Goal: Task Accomplishment & Management: Manage account settings

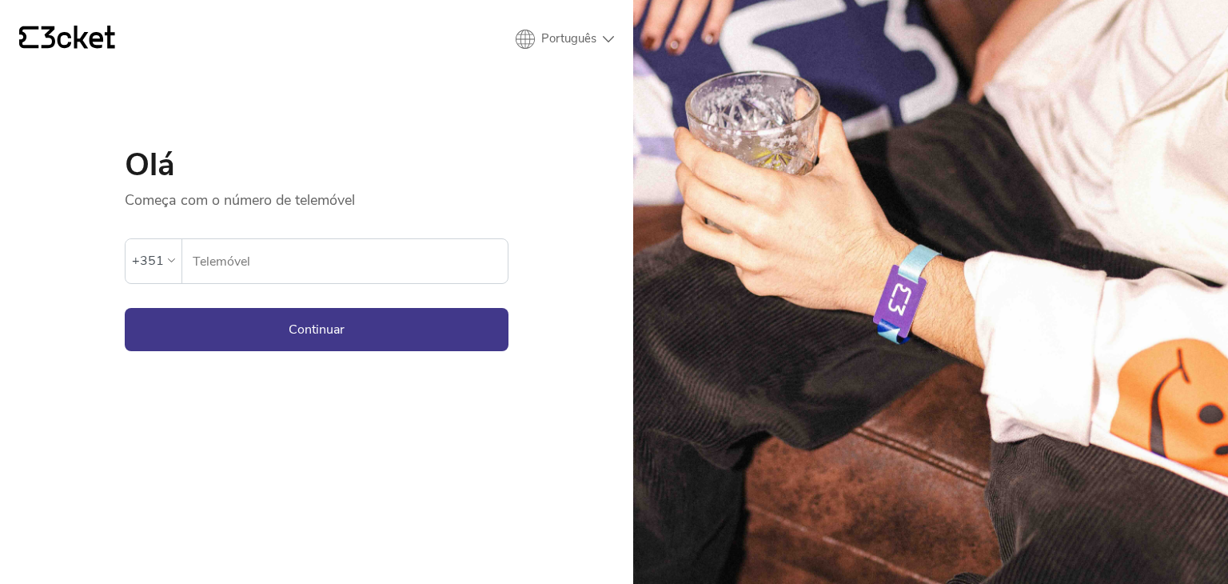
click at [402, 252] on input "Telemóvel" at bounding box center [350, 261] width 316 height 44
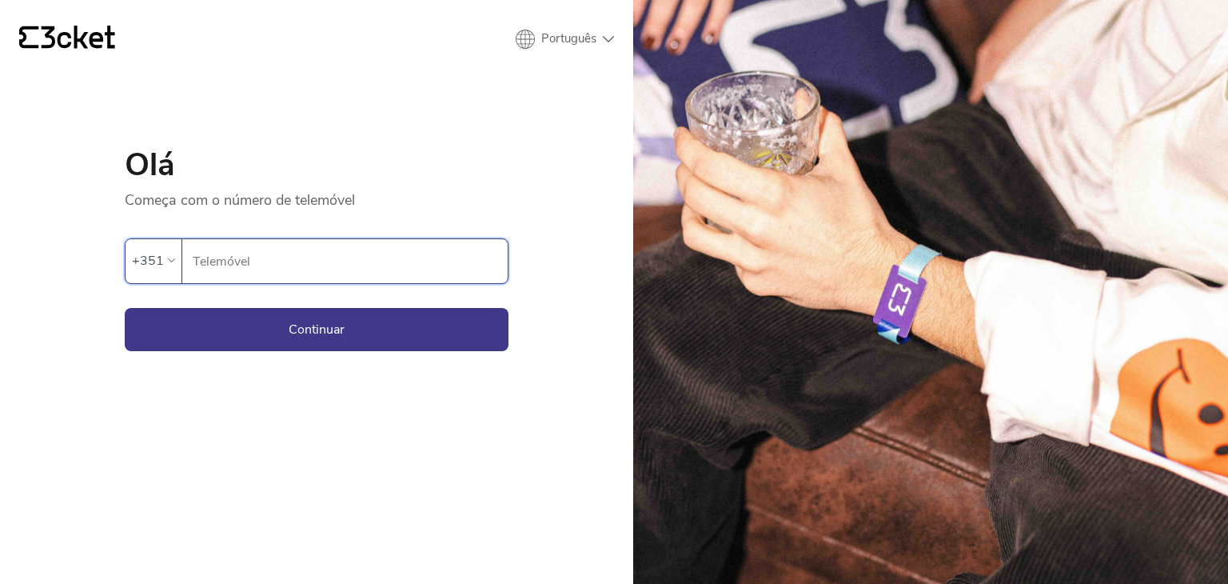
type input "969831645"
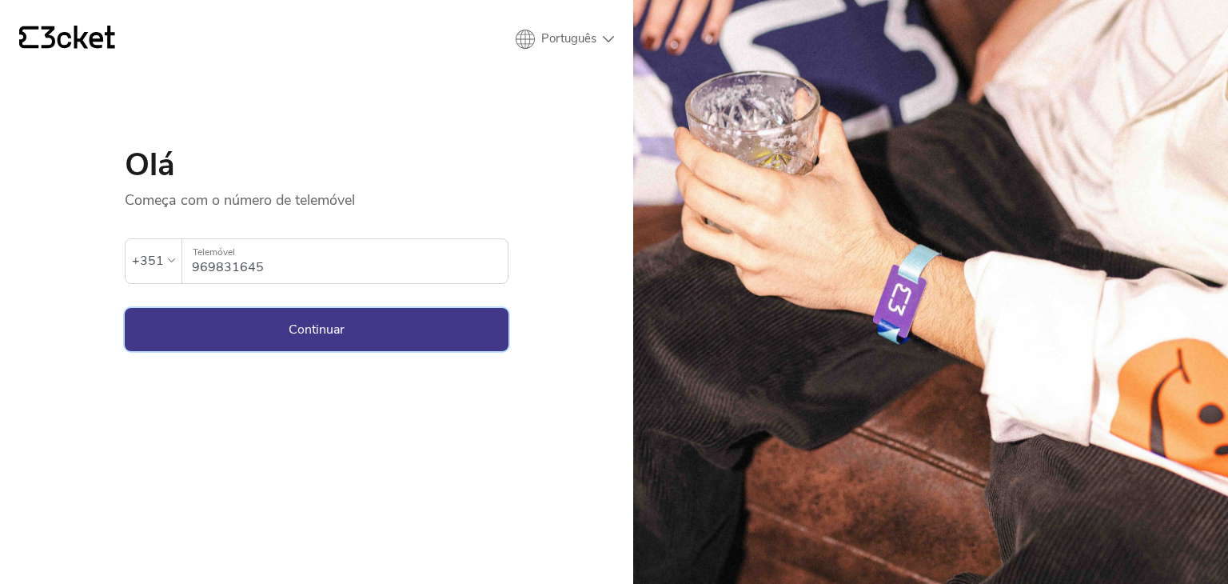
click at [400, 321] on button "Continuar" at bounding box center [317, 329] width 384 height 43
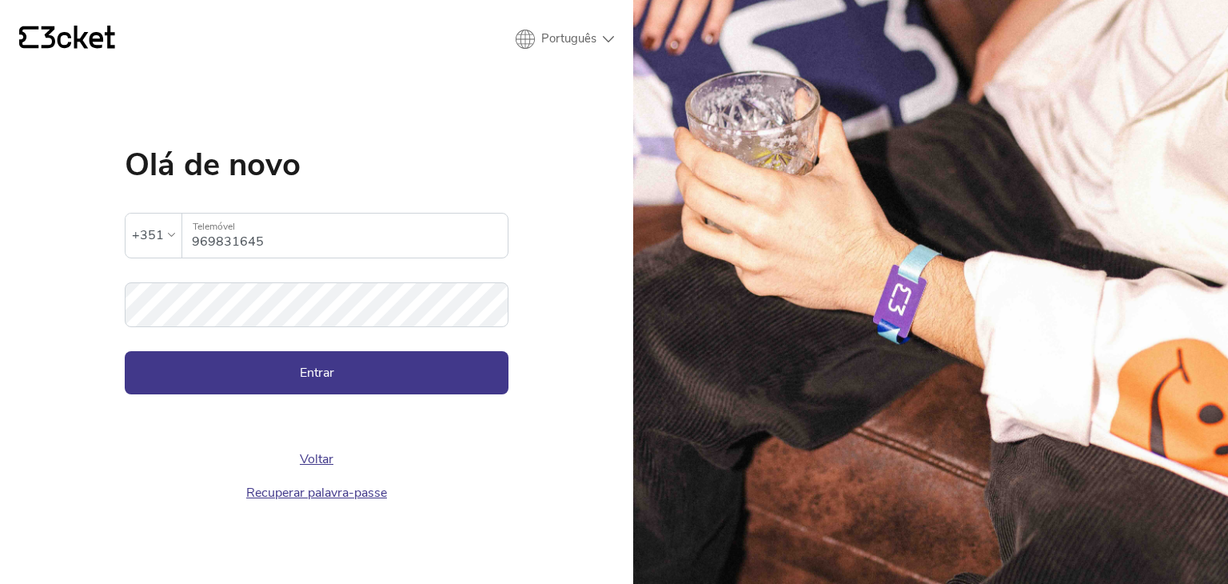
click at [557, 334] on div "{' '} Português English Português Español Olá de novo A palavra-passe inserida …" at bounding box center [316, 292] width 633 height 584
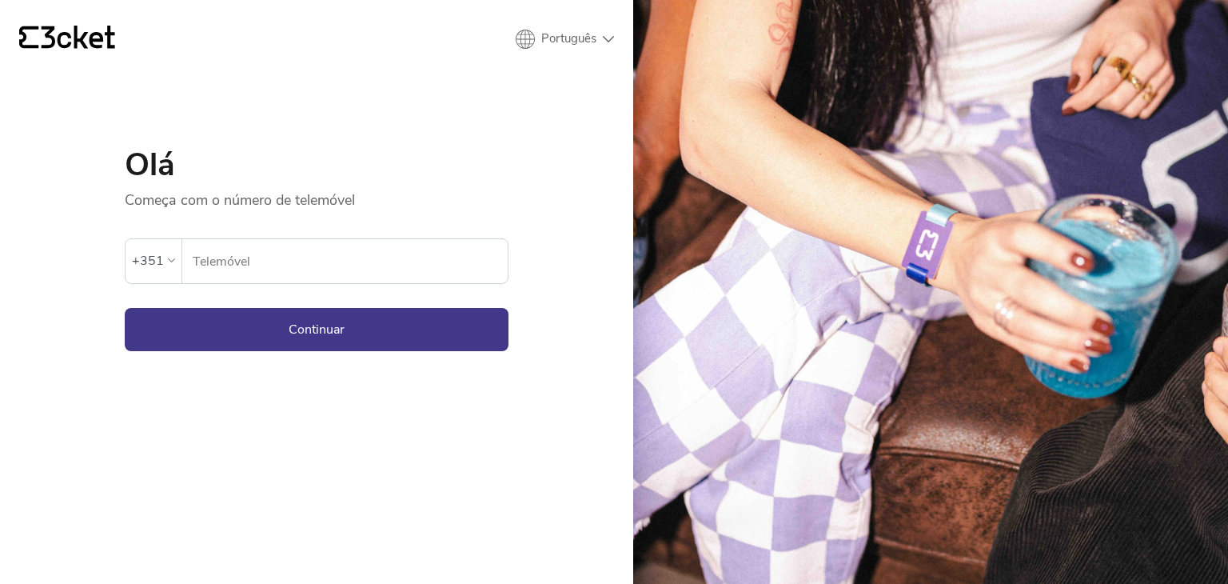
click at [259, 257] on input "Telemóvel" at bounding box center [350, 261] width 316 height 44
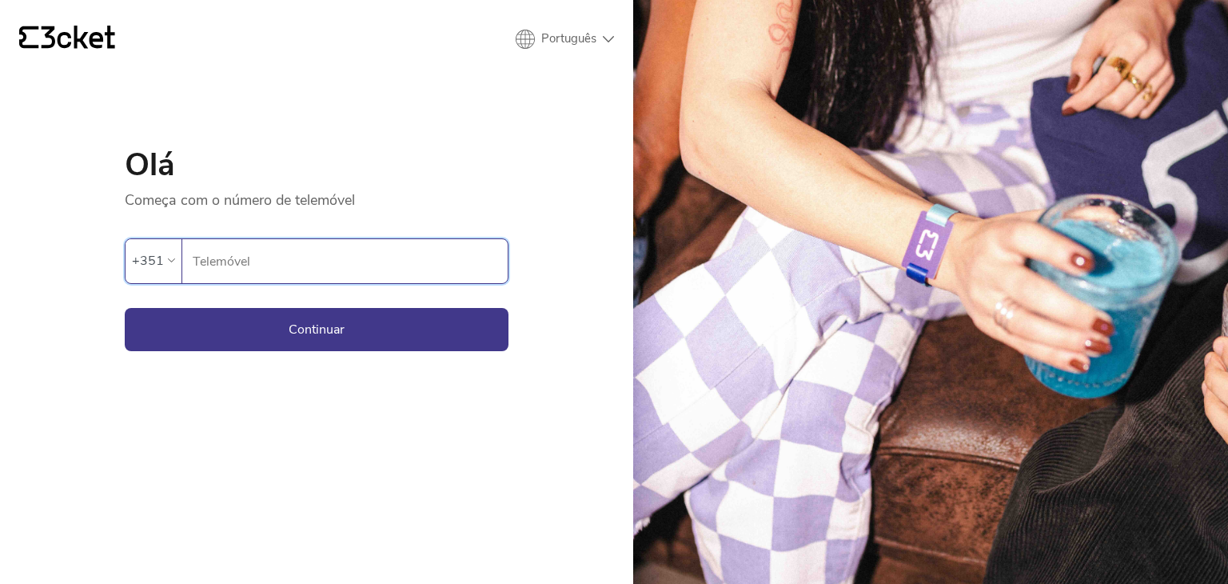
type input "969831645"
click at [172, 313] on button "Continuar" at bounding box center [317, 329] width 384 height 43
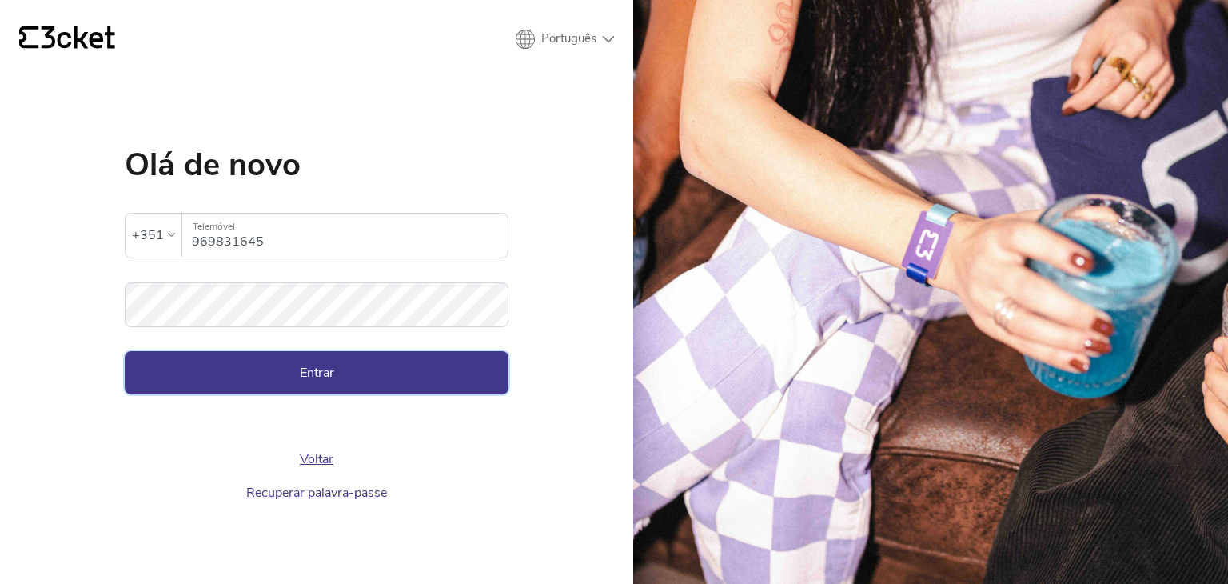
click at [313, 388] on button "Entrar" at bounding box center [317, 372] width 384 height 43
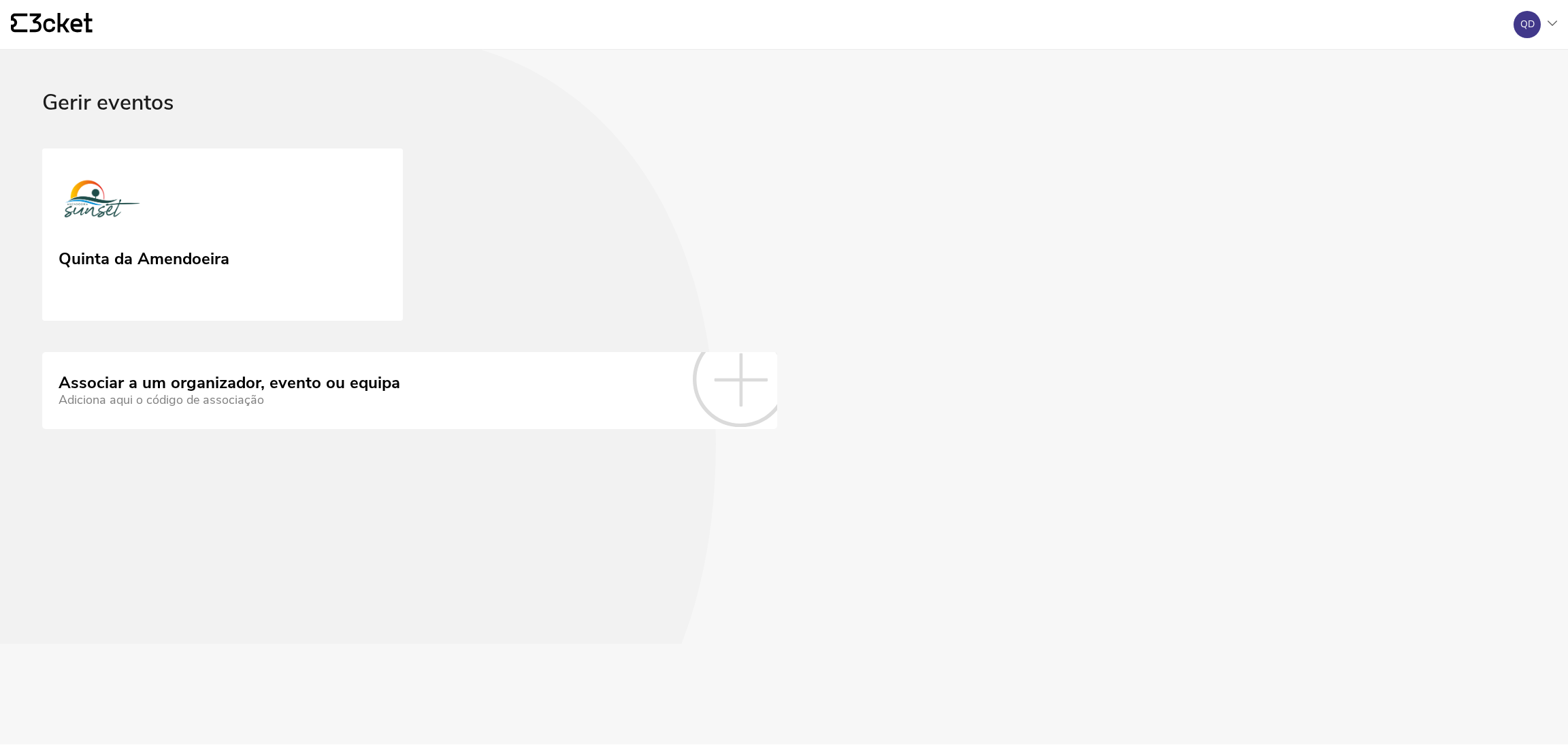
click at [1557, 24] on icon at bounding box center [1552, 23] width 9 height 5
click at [1525, 73] on div "A minha conta" at bounding box center [1491, 66] width 122 height 32
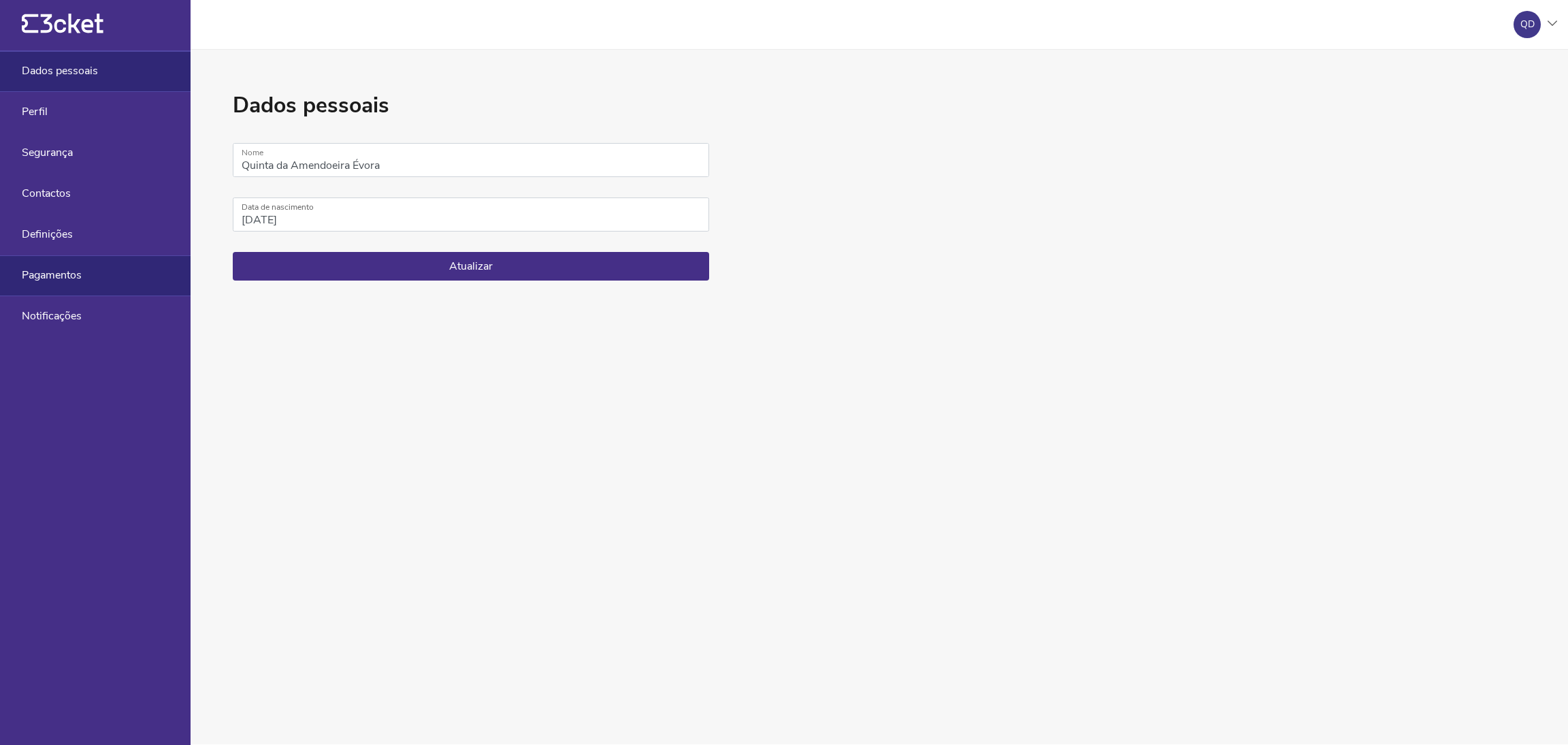
click at [73, 272] on span "Pagamentos" at bounding box center [52, 275] width 60 height 12
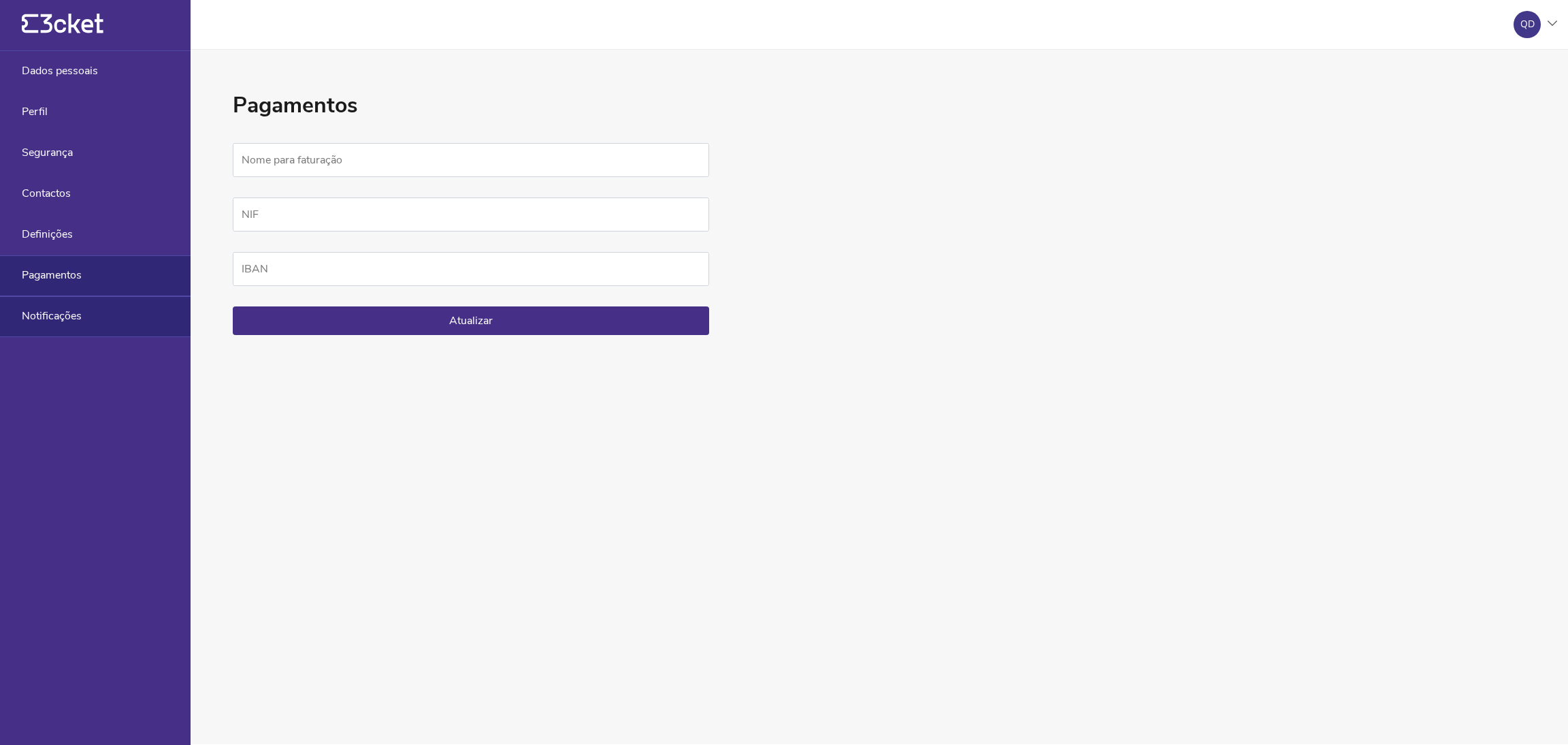
click at [83, 314] on div "Notificações" at bounding box center [95, 317] width 191 height 41
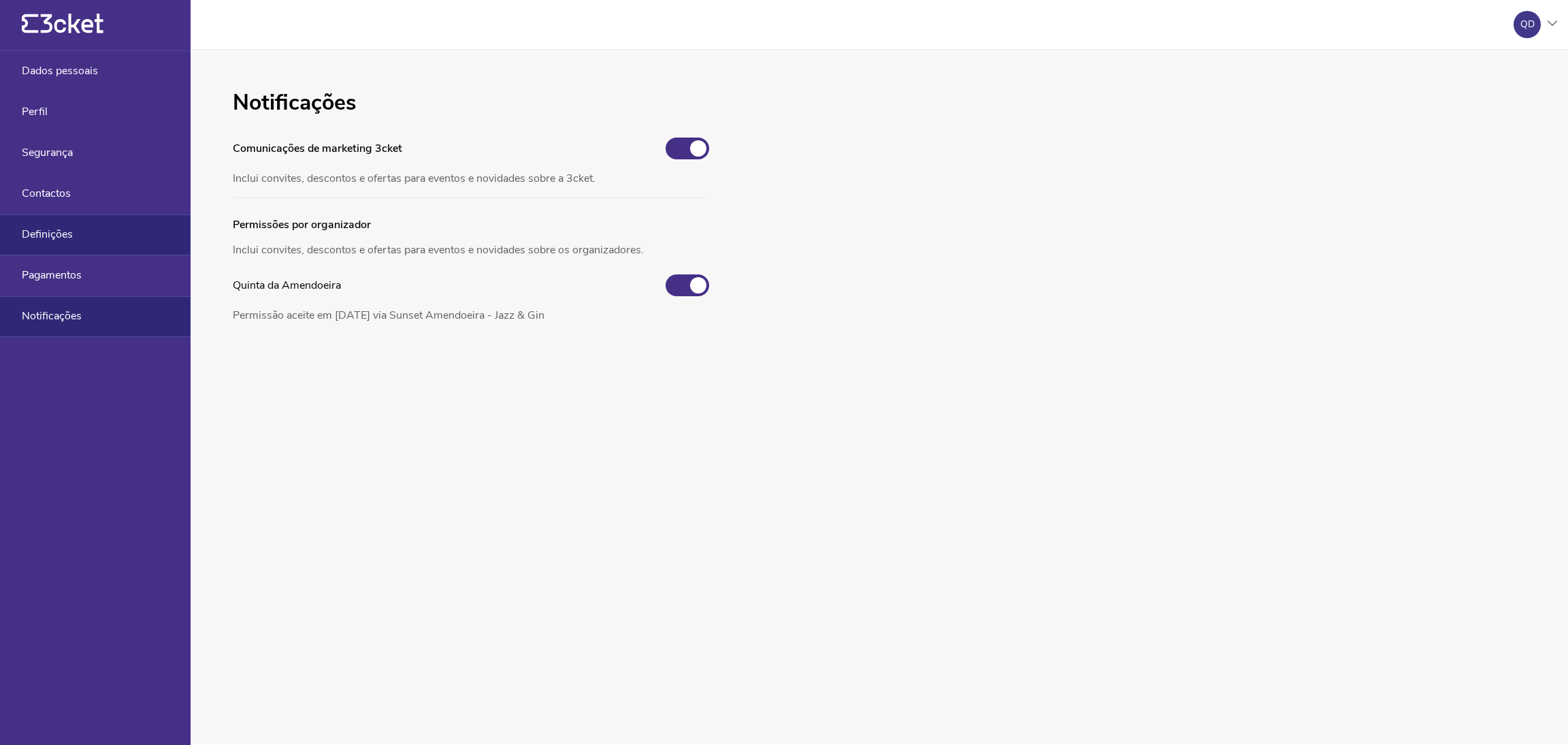
click at [87, 232] on div "Definições" at bounding box center [95, 235] width 191 height 41
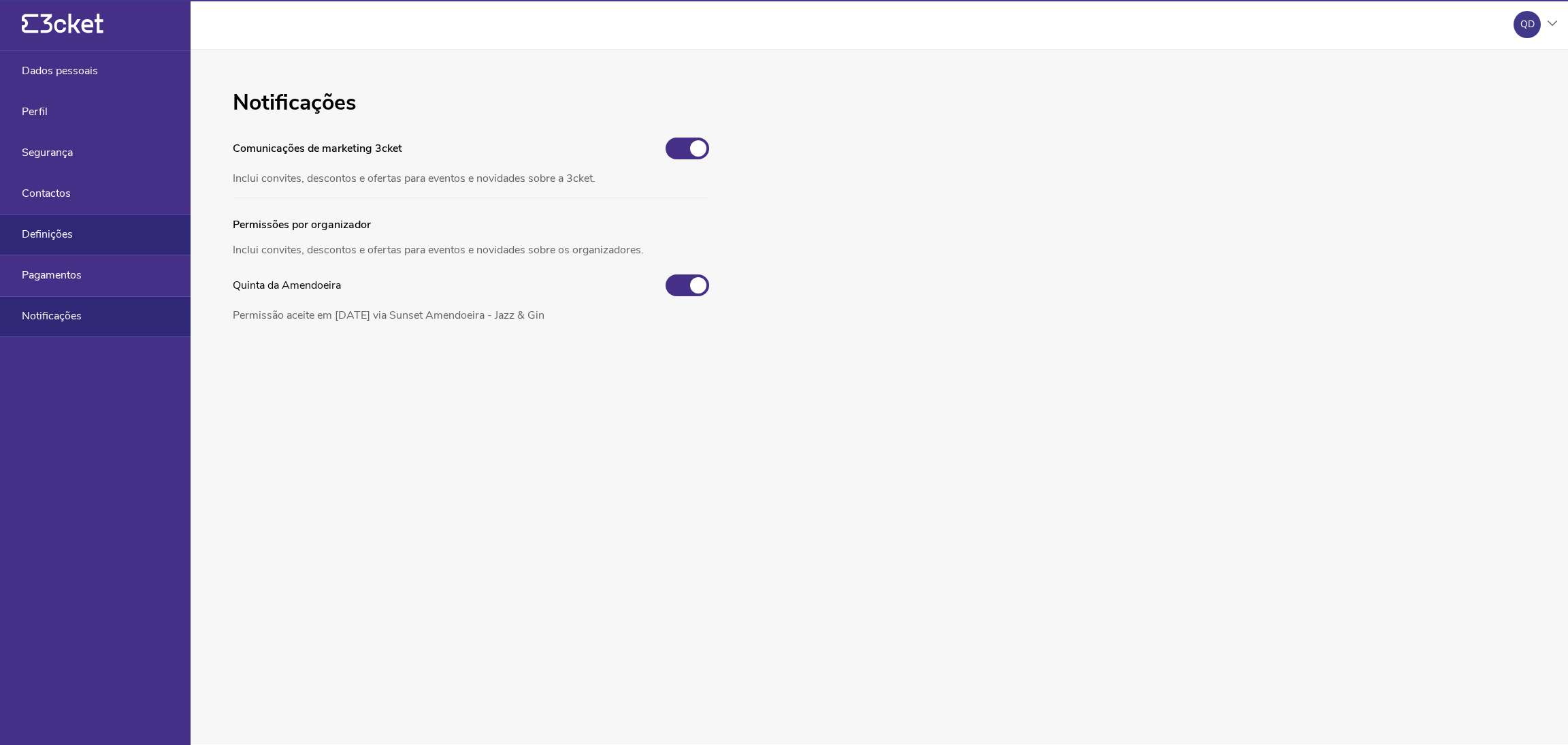
select select "pt_PT"
select select "Europe/Lisbon"
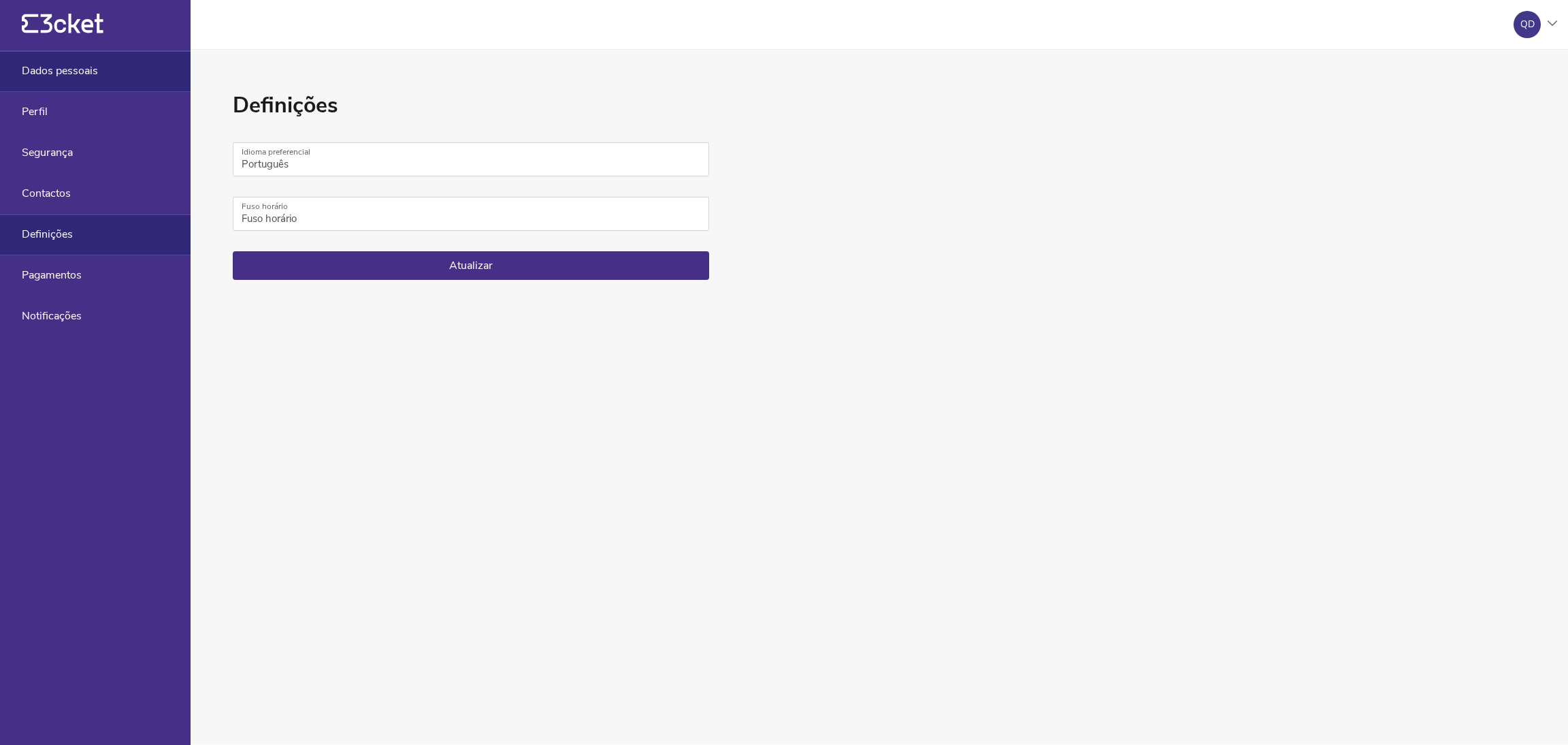
click at [99, 77] on div "Dados pessoais" at bounding box center [95, 72] width 191 height 41
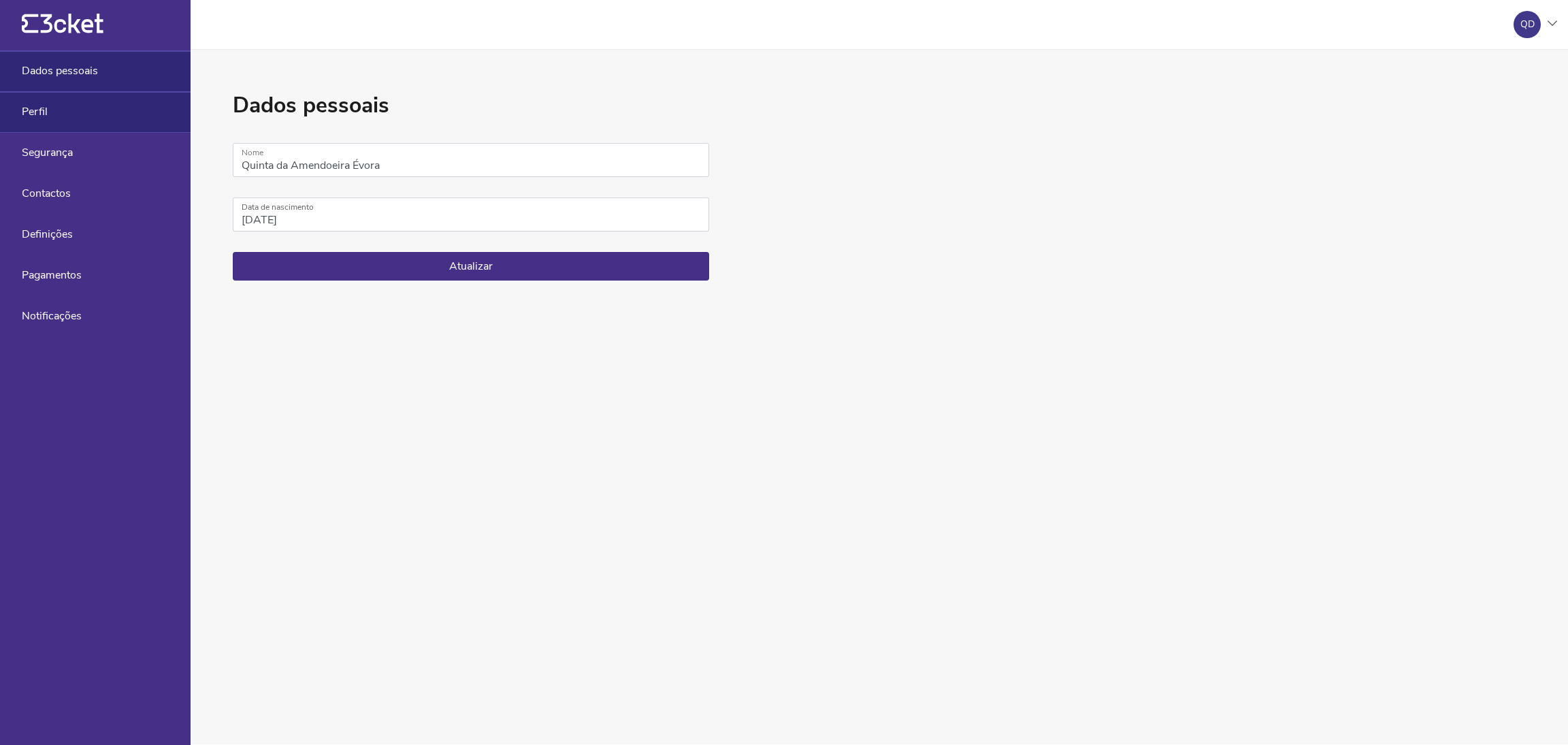
click at [80, 112] on div "Perfil" at bounding box center [95, 112] width 191 height 41
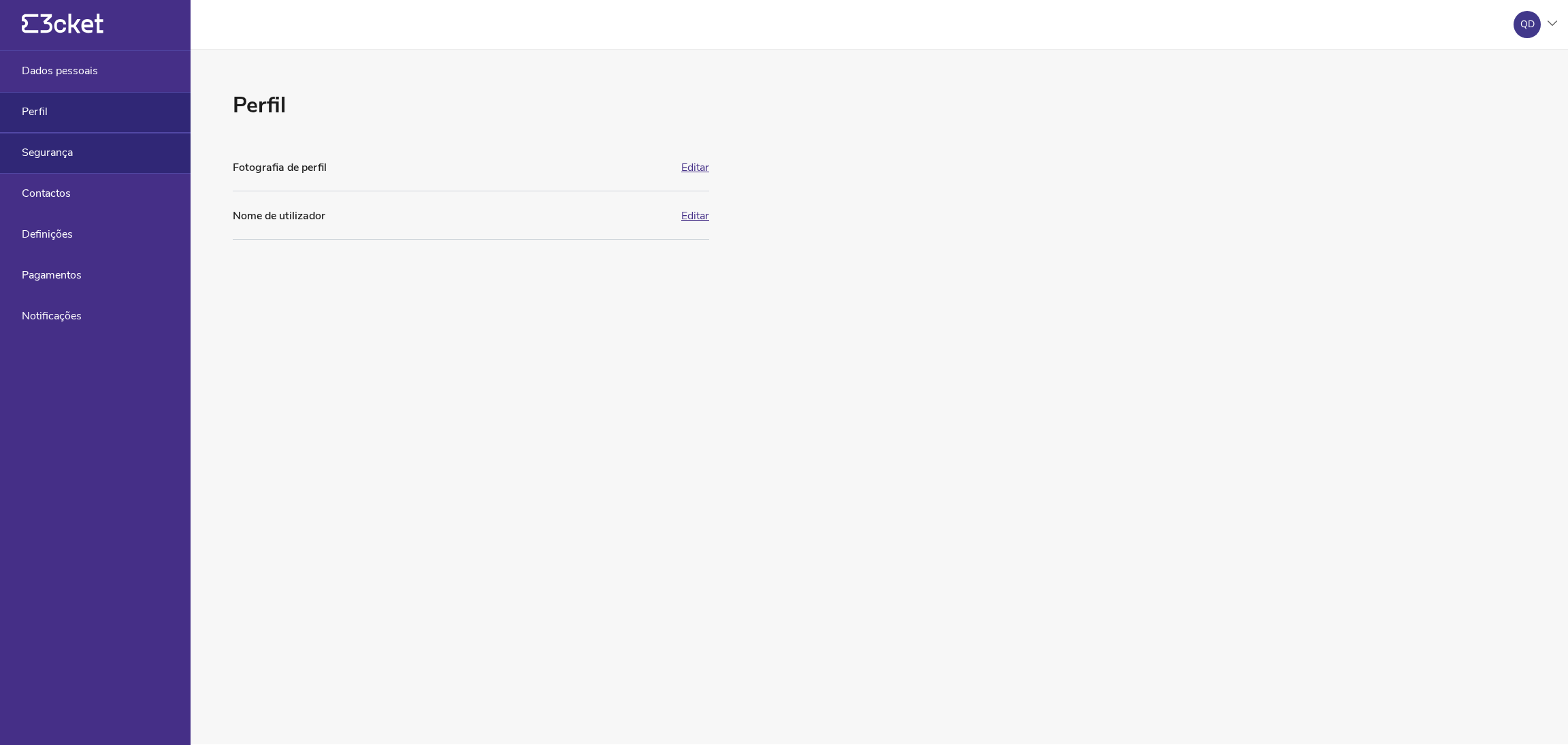
click at [80, 151] on div "Segurança" at bounding box center [95, 153] width 191 height 41
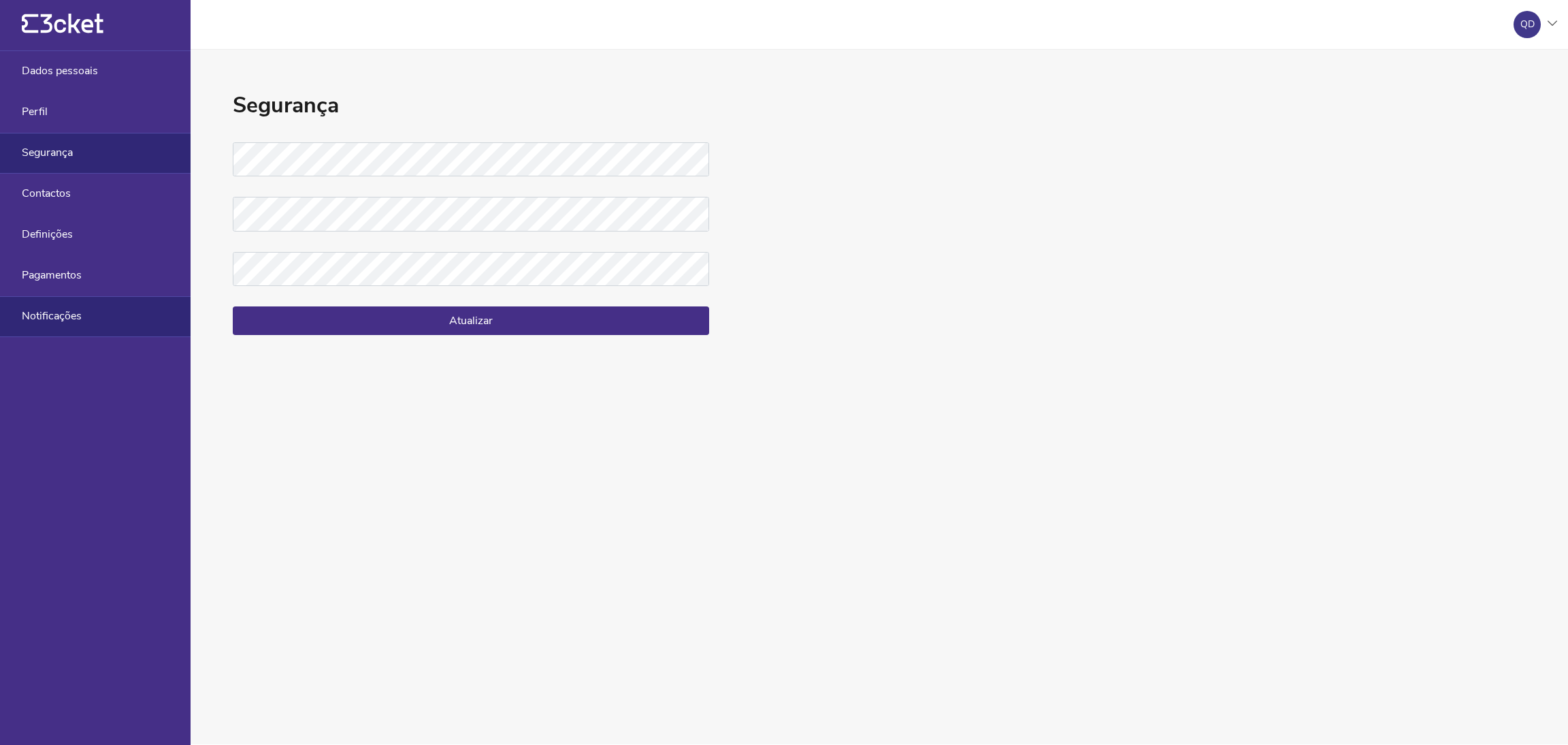
click at [96, 317] on div "Notificações" at bounding box center [95, 317] width 191 height 41
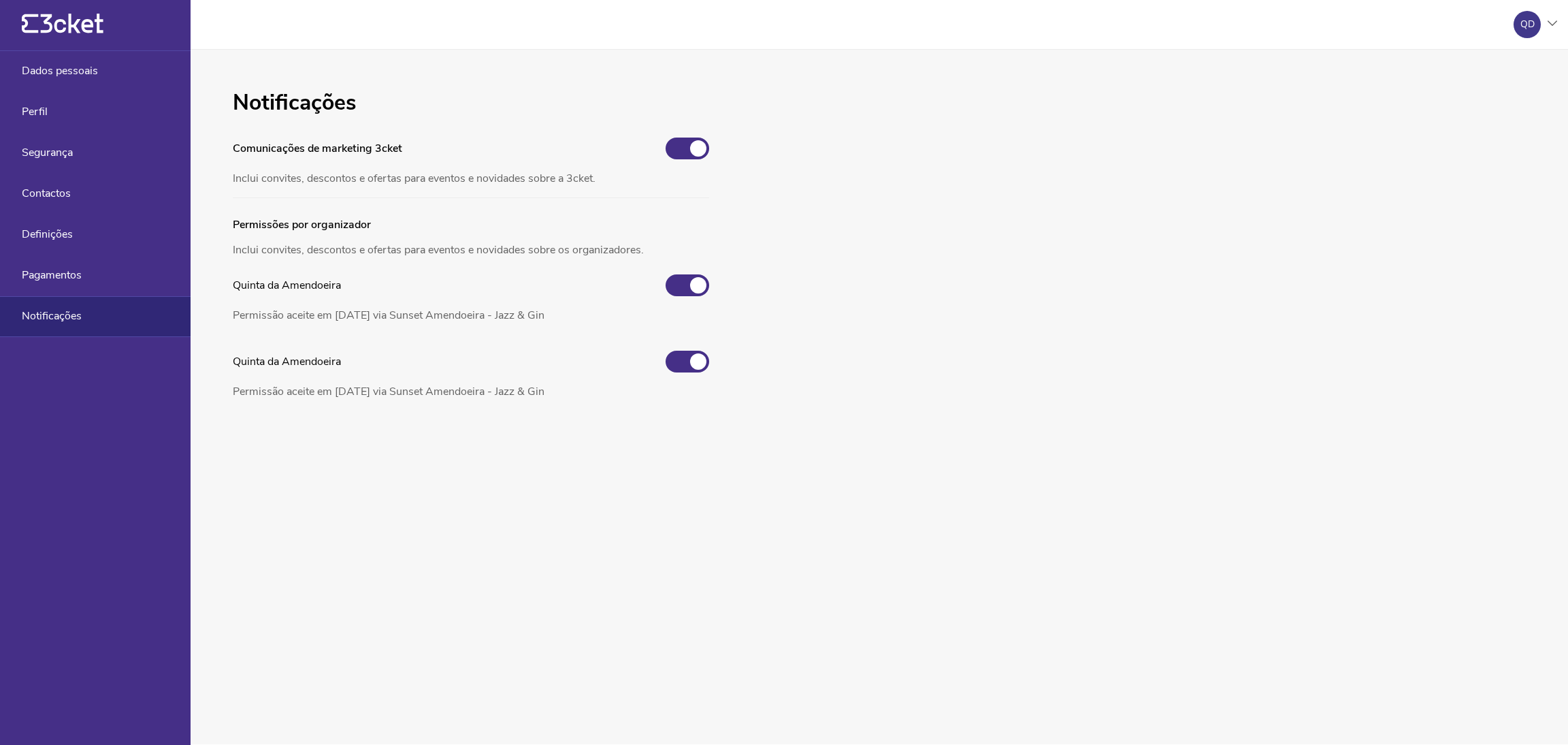
click at [1558, 37] on div "{' '} QD A minha conta Gerir eventos Sair" at bounding box center [784, 25] width 1568 height 49
click at [1558, 26] on div "{' '} QD A minha conta Gerir eventos Sair" at bounding box center [784, 25] width 1568 height 49
click at [1551, 25] on icon at bounding box center [1552, 24] width 9 height 5
click at [67, 280] on span "Pagamentos" at bounding box center [52, 275] width 60 height 12
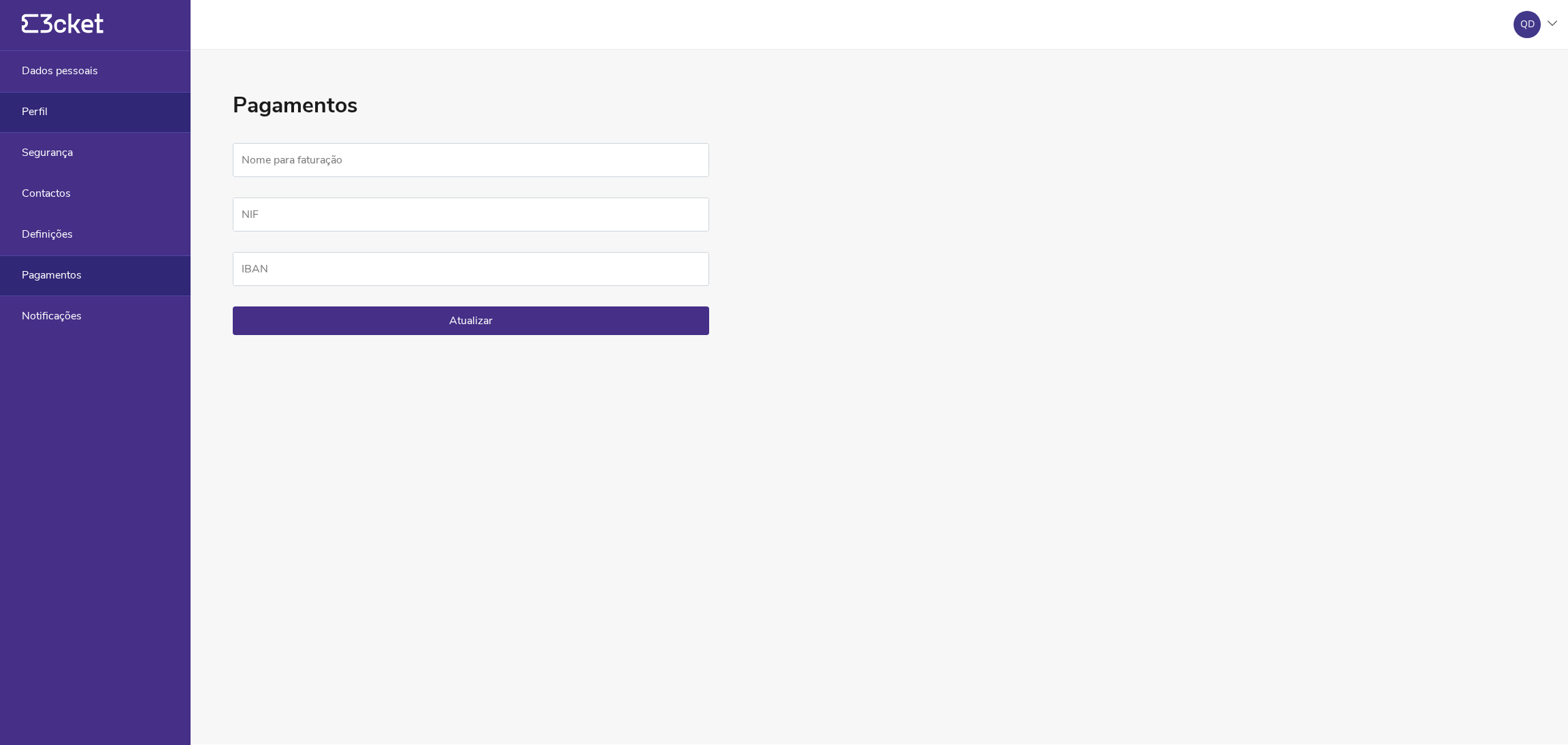
click at [88, 119] on div "Perfil" at bounding box center [95, 112] width 191 height 41
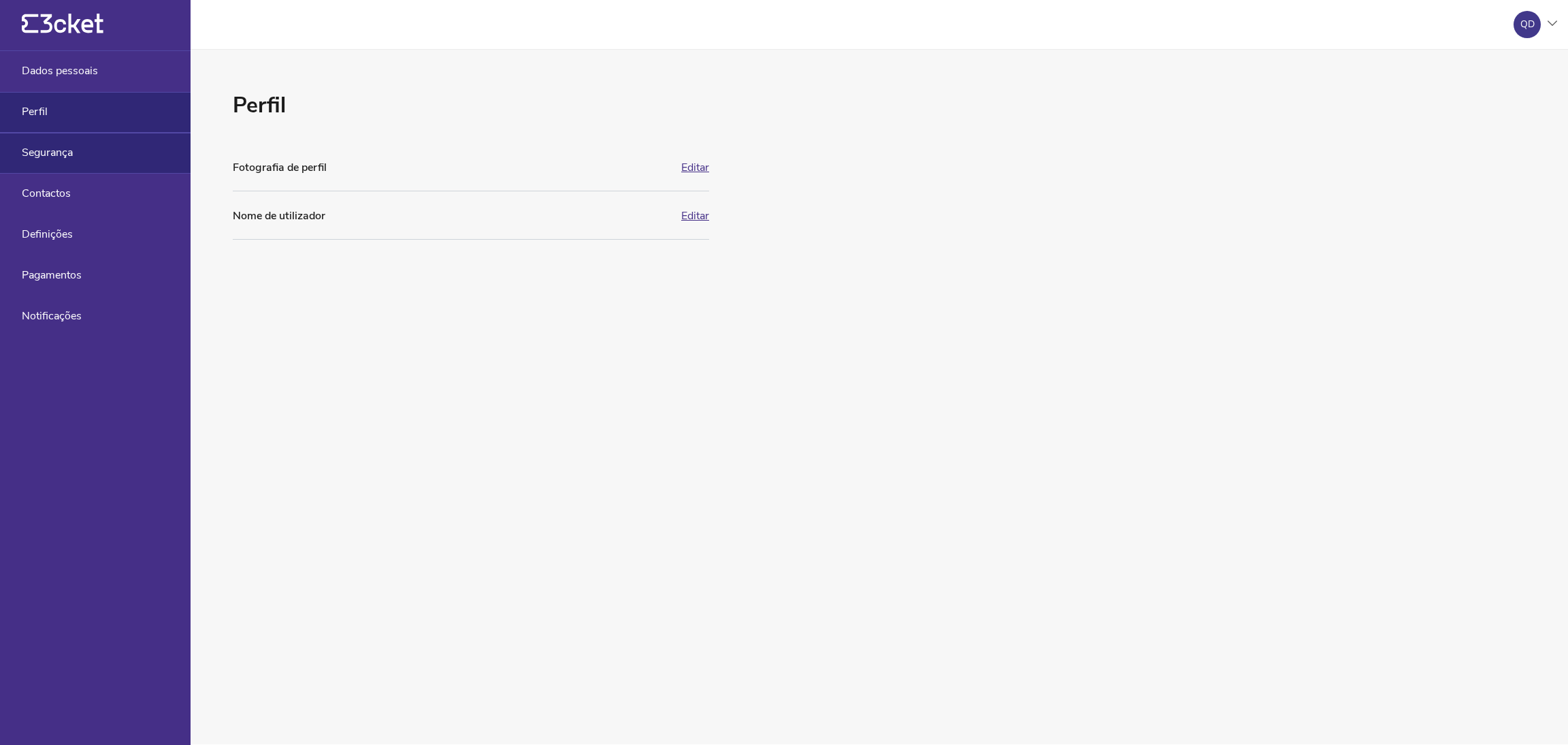
click at [91, 149] on div "Segurança" at bounding box center [95, 153] width 191 height 41
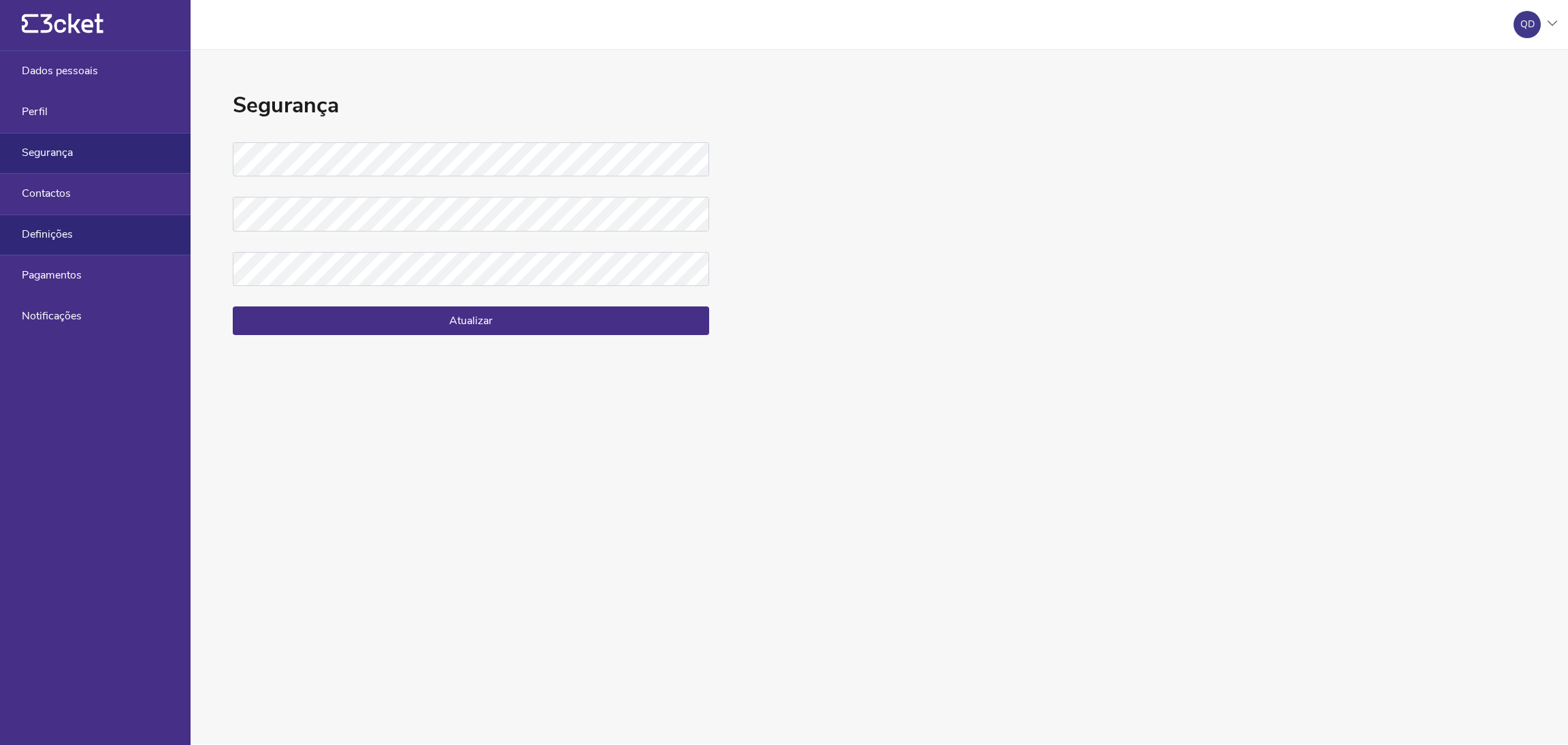
click at [119, 226] on div "Definições" at bounding box center [95, 235] width 191 height 41
select select "pt_PT"
select select "Europe/Lisbon"
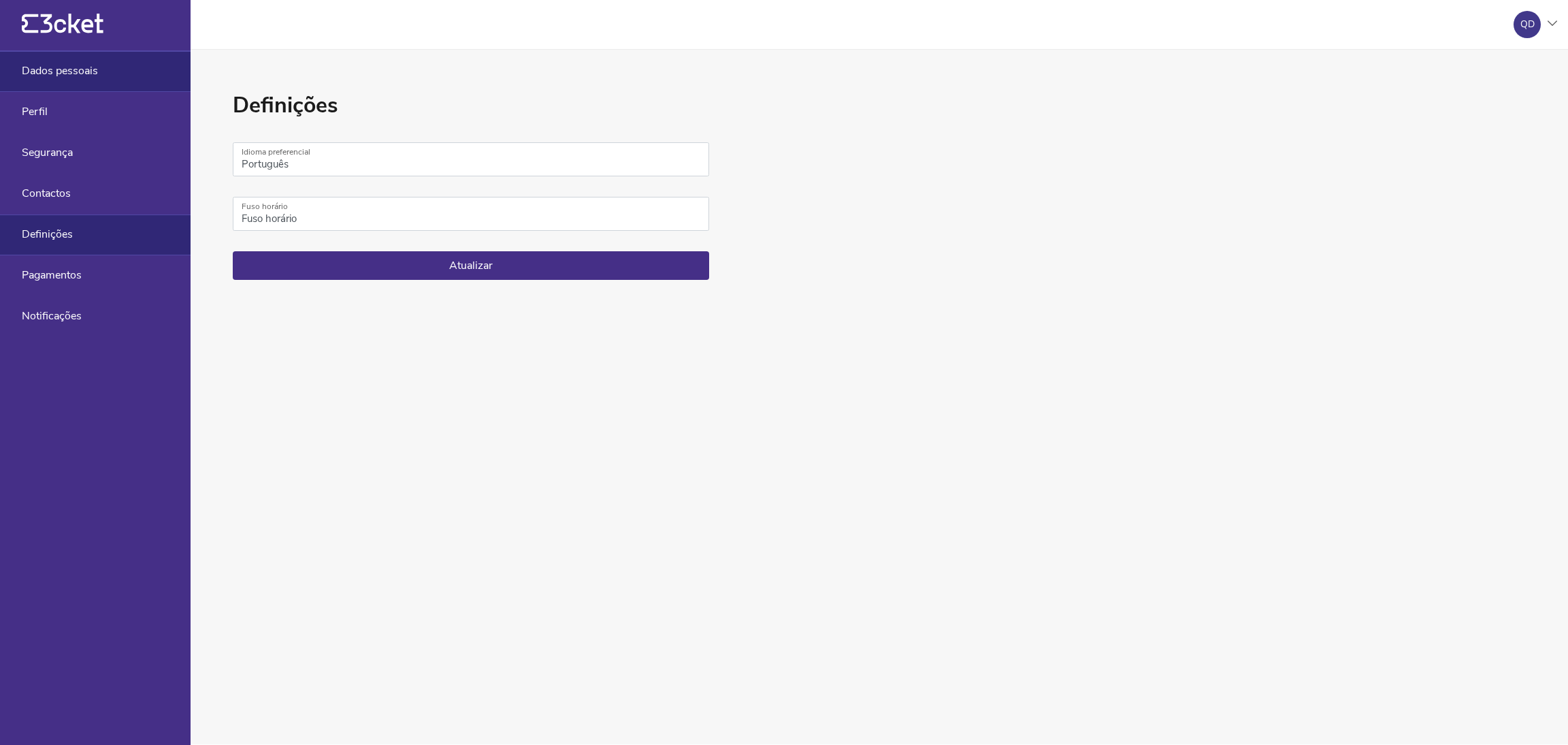
click at [120, 77] on div "Dados pessoais" at bounding box center [95, 72] width 191 height 41
click at [77, 37] on div "{' '}" at bounding box center [95, 26] width 191 height 51
click at [76, 29] on icon at bounding box center [72, 23] width 63 height 20
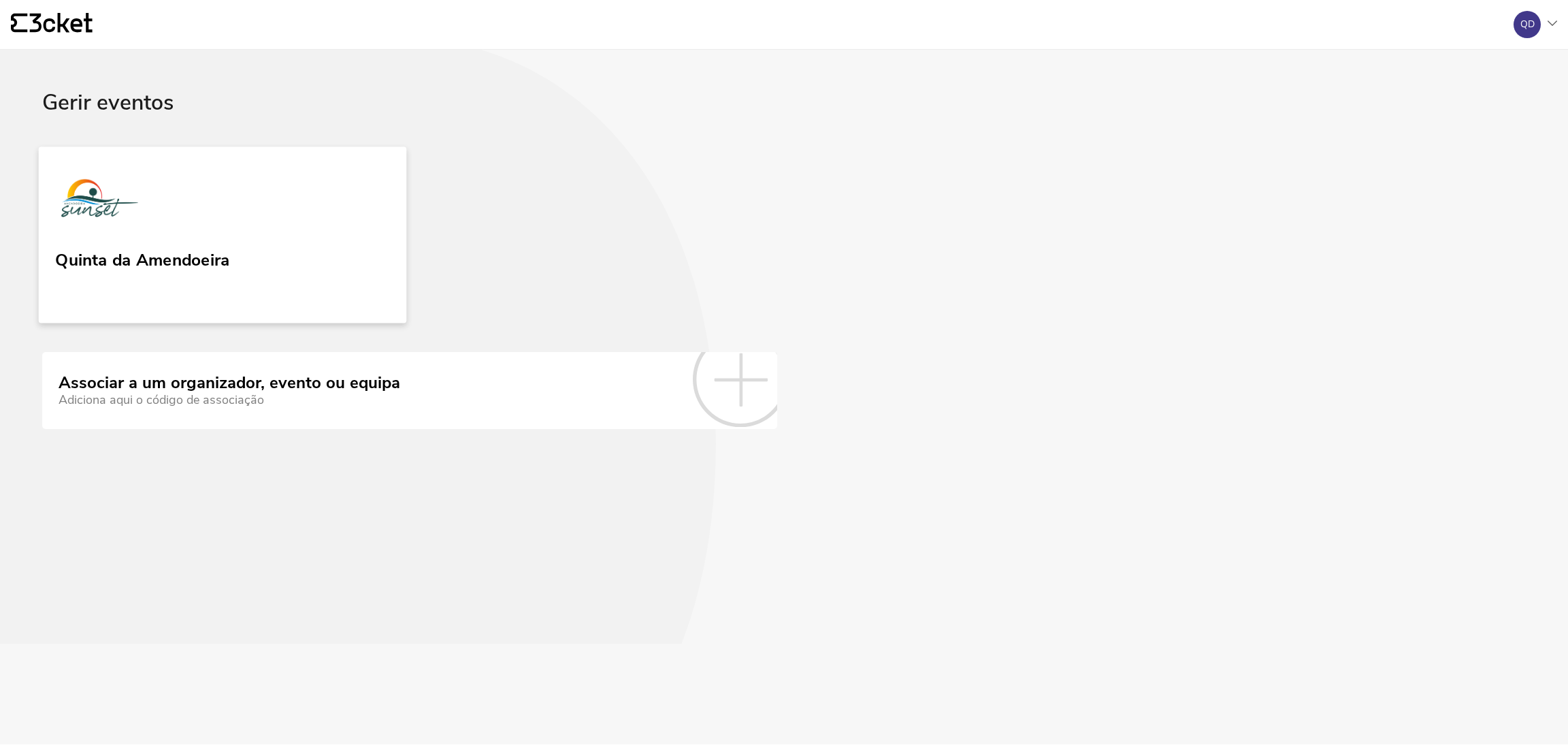
click at [362, 257] on link "Quinta da Amendoeira" at bounding box center [223, 234] width 369 height 176
